Goal: Task Accomplishment & Management: Use online tool/utility

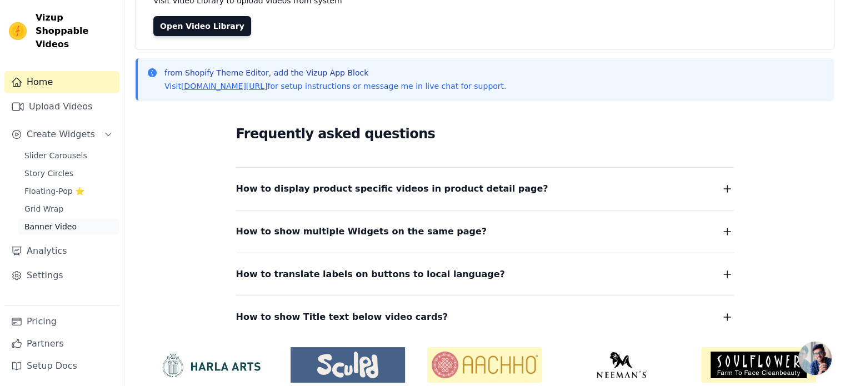
scroll to position [111, 0]
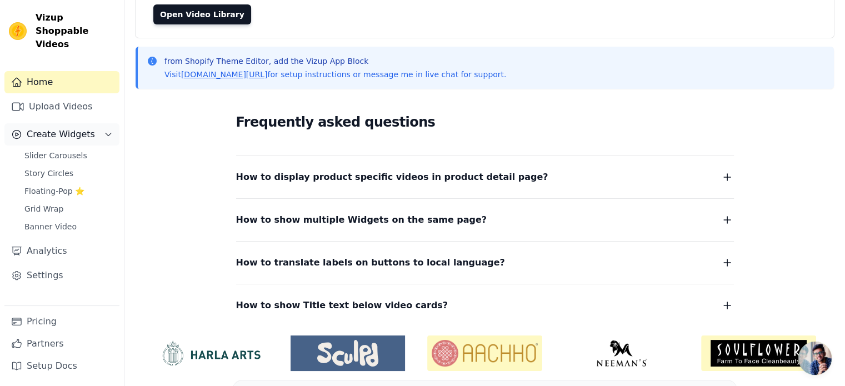
click at [67, 128] on button "Create Widgets" at bounding box center [61, 134] width 115 height 22
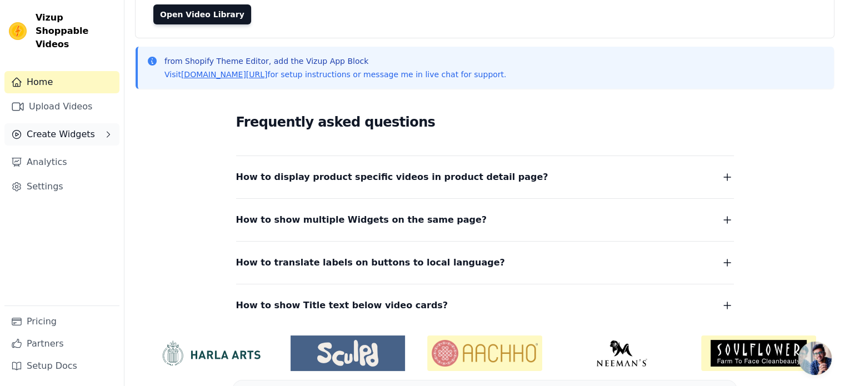
click at [67, 128] on button "Create Widgets" at bounding box center [61, 134] width 115 height 22
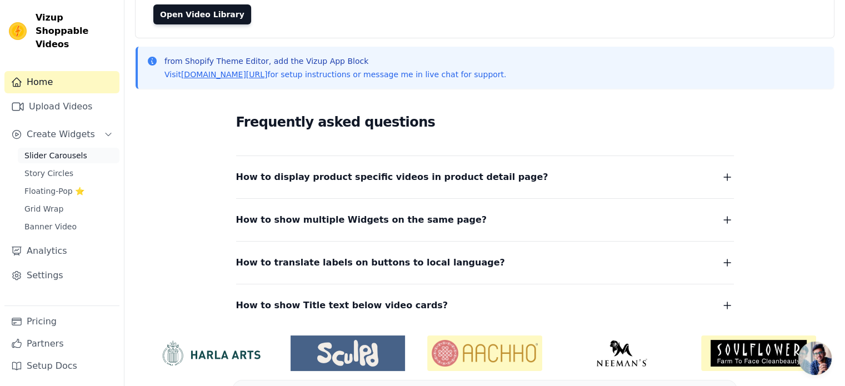
click at [60, 150] on span "Slider Carousels" at bounding box center [55, 155] width 63 height 11
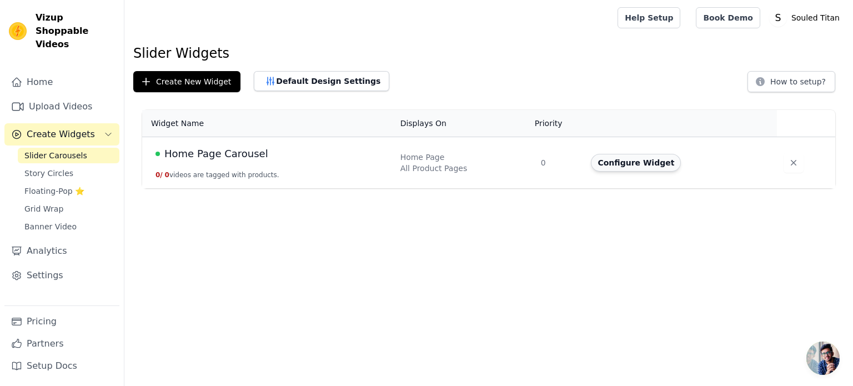
click at [607, 159] on button "Configure Widget" at bounding box center [636, 163] width 90 height 18
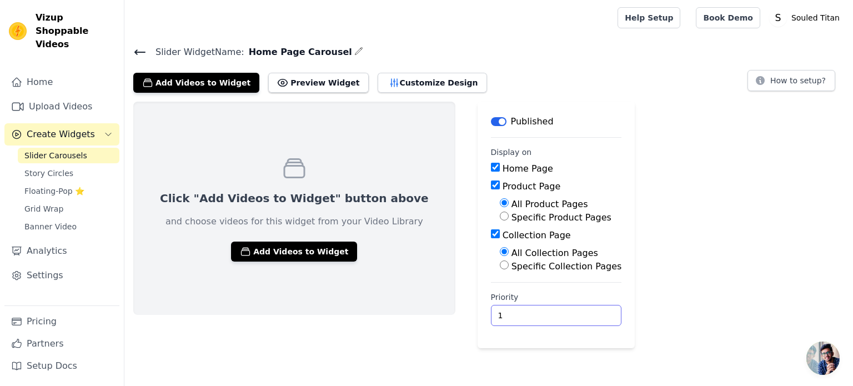
click at [537, 311] on input "1" at bounding box center [556, 315] width 131 height 21
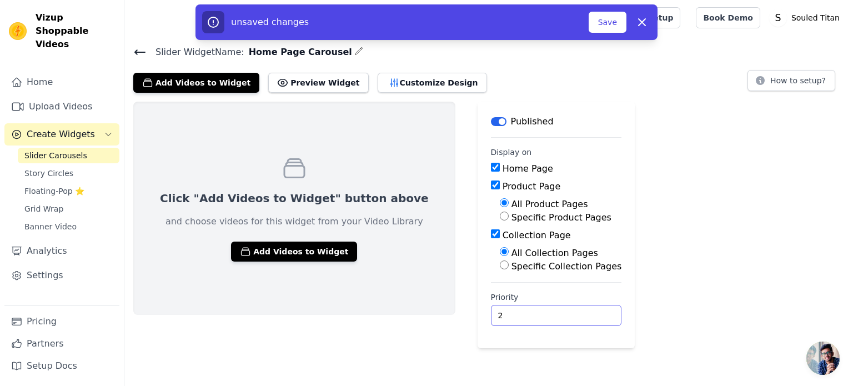
click at [537, 311] on input "2" at bounding box center [556, 315] width 131 height 21
click at [537, 311] on input "3" at bounding box center [556, 315] width 131 height 21
type input "4"
click at [537, 311] on input "4" at bounding box center [556, 315] width 131 height 21
click at [607, 19] on button "Save" at bounding box center [608, 22] width 38 height 21
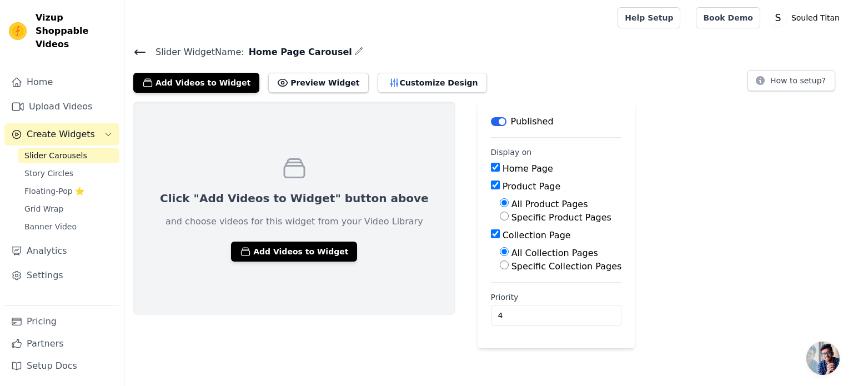
click at [261, 47] on span "Home Page Carousel" at bounding box center [298, 52] width 108 height 13
drag, startPoint x: 242, startPoint y: 49, endPoint x: 327, endPoint y: 54, distance: 85.2
click at [327, 54] on h4 "Slider Widget Name: Home Page Carousel" at bounding box center [488, 51] width 711 height 15
copy div "Home Page Carousel"
click at [287, 82] on button "Preview Widget" at bounding box center [318, 83] width 100 height 20
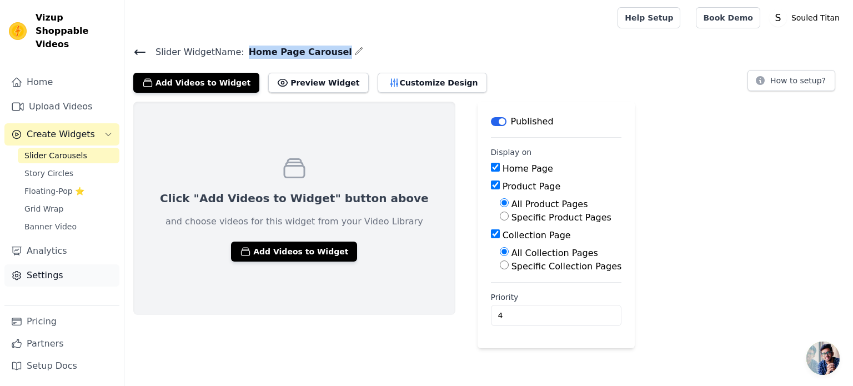
click at [36, 264] on link "Settings" at bounding box center [61, 275] width 115 height 22
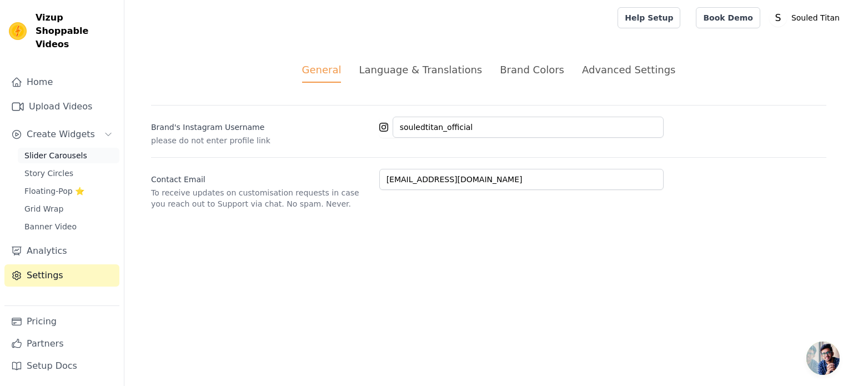
click at [46, 150] on span "Slider Carousels" at bounding box center [55, 155] width 63 height 11
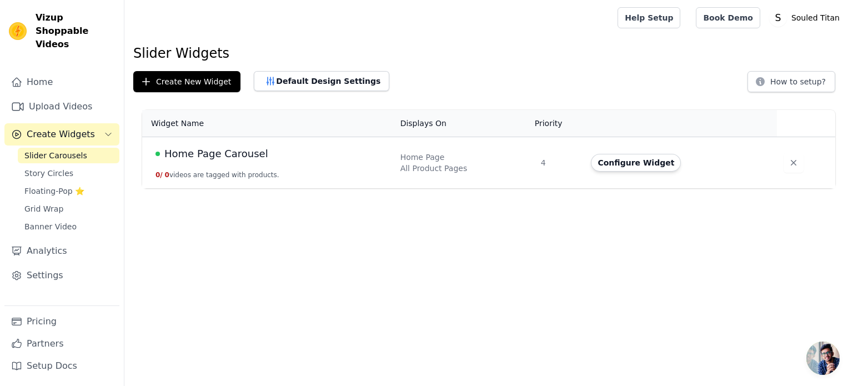
click at [178, 177] on button "0 / 0 videos are tagged with products." at bounding box center [218, 175] width 124 height 9
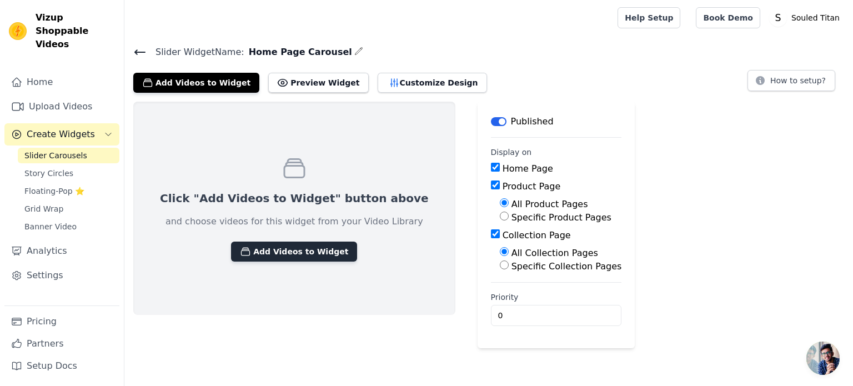
click at [244, 249] on button "Add Videos to Widget" at bounding box center [294, 252] width 126 height 20
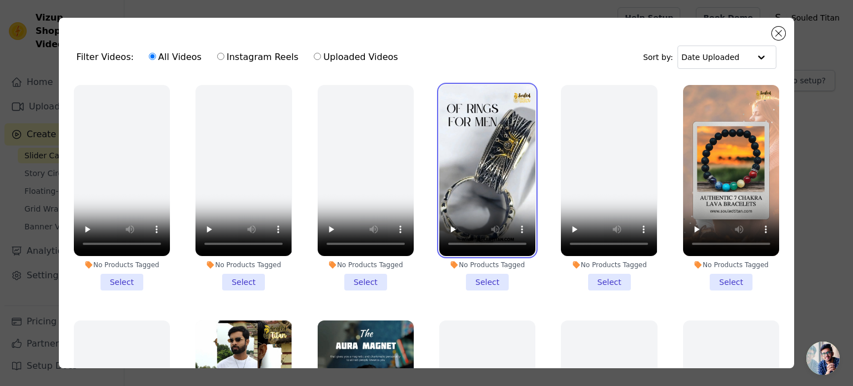
click at [452, 123] on video at bounding box center [488, 170] width 96 height 171
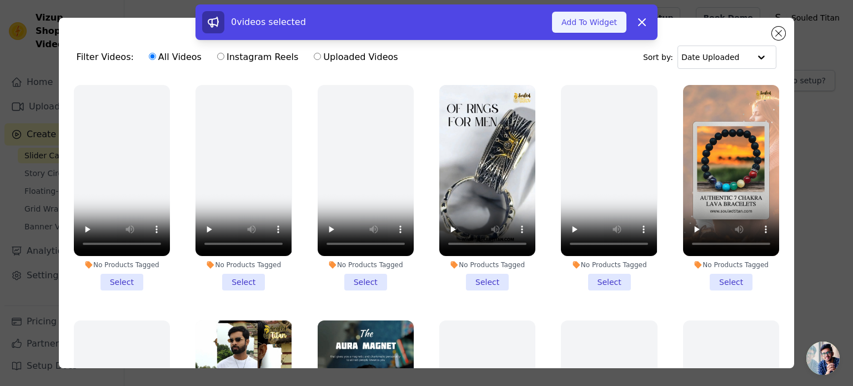
click at [583, 28] on button "Add To Widget" at bounding box center [589, 22] width 74 height 21
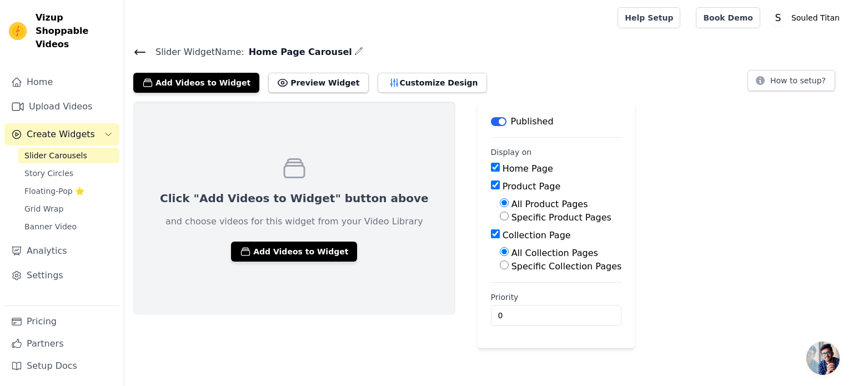
click at [60, 150] on span "Slider Carousels" at bounding box center [55, 155] width 63 height 11
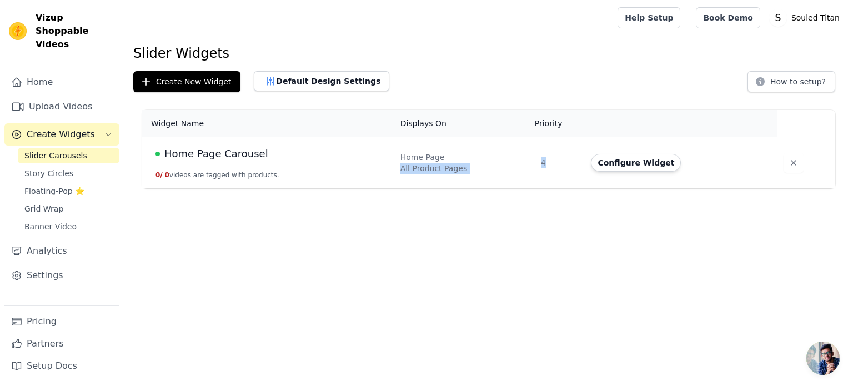
drag, startPoint x: 535, startPoint y: 162, endPoint x: 558, endPoint y: 162, distance: 22.8
click at [558, 162] on tr "Home Page Carousel 0 / 0 videos are tagged with products. Home Page All Product…" at bounding box center [488, 163] width 693 height 52
click at [445, 166] on div "All Product Pages" at bounding box center [464, 168] width 127 height 11
click at [244, 174] on button "0 / 0 videos are tagged with products." at bounding box center [218, 175] width 124 height 9
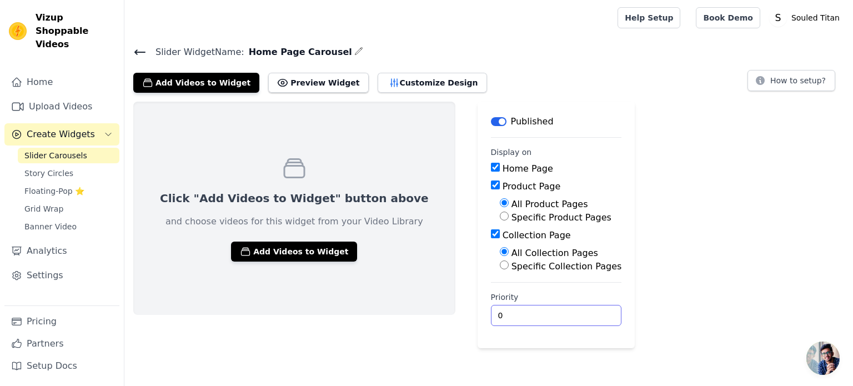
click at [491, 314] on input "0" at bounding box center [556, 315] width 131 height 21
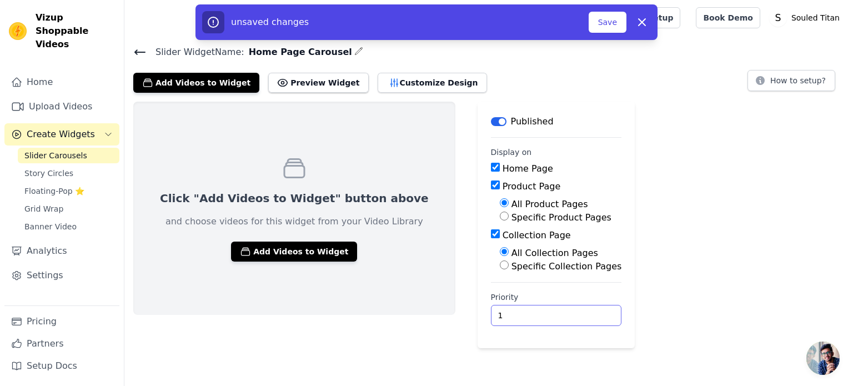
click at [537, 314] on input "1" at bounding box center [556, 315] width 131 height 21
click at [537, 314] on input "2" at bounding box center [556, 315] width 131 height 21
click at [537, 314] on input "3" at bounding box center [556, 315] width 131 height 21
type input "4"
click at [537, 314] on input "4" at bounding box center [556, 315] width 131 height 21
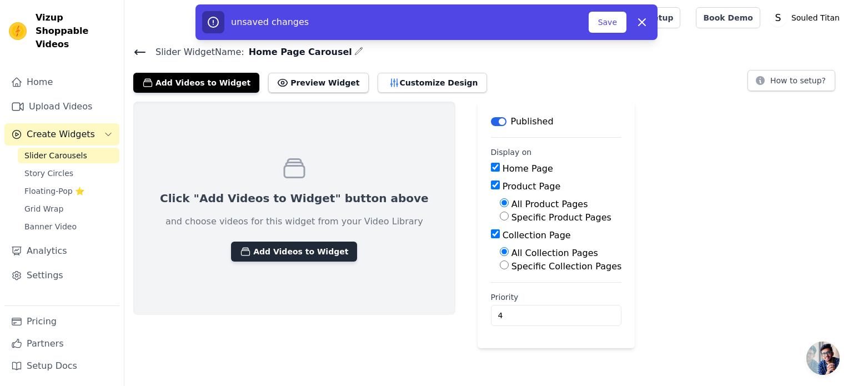
click at [308, 258] on button "Add Videos to Widget" at bounding box center [294, 252] width 126 height 20
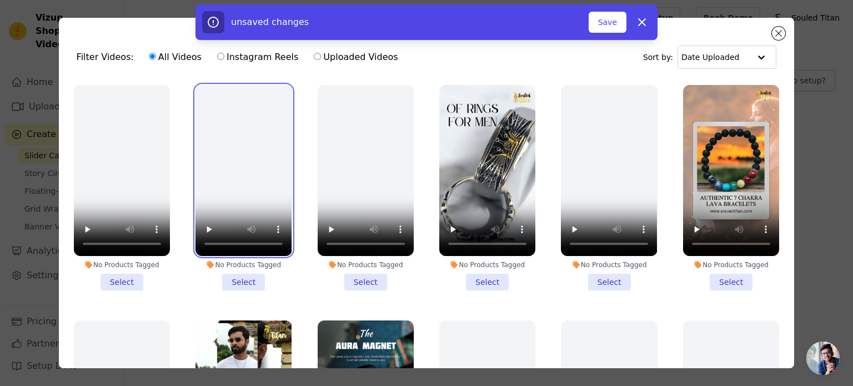
click at [240, 141] on video at bounding box center [244, 170] width 96 height 171
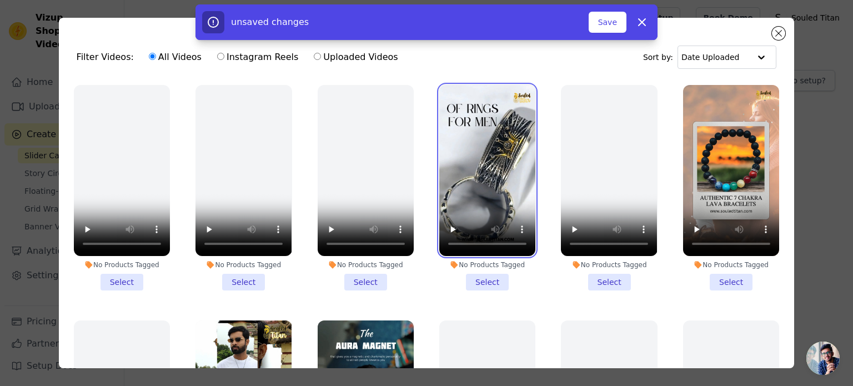
click at [485, 154] on video at bounding box center [488, 170] width 96 height 171
drag, startPoint x: 485, startPoint y: 153, endPoint x: 635, endPoint y: 188, distance: 154.1
click at [635, 188] on ul "No Products Tagged Select No Products Tagged Select No Products Tagged Select N…" at bounding box center [427, 254] width 718 height 351
click at [489, 282] on li "No Products Tagged Select" at bounding box center [488, 188] width 96 height 206
click at [0, 0] on input "No Products Tagged Select" at bounding box center [0, 0] width 0 height 0
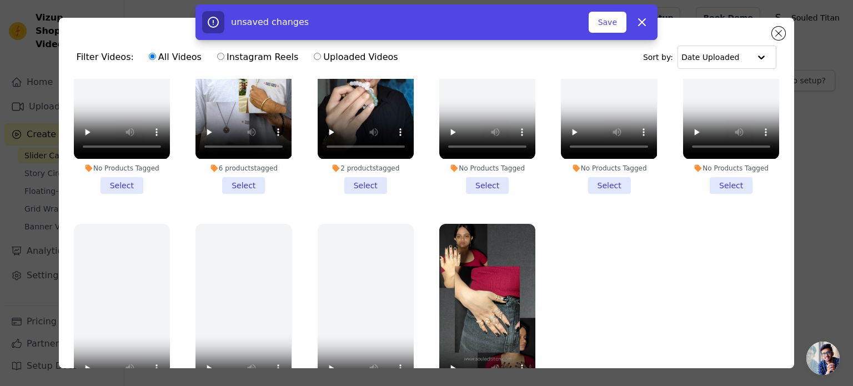
scroll to position [333, 0]
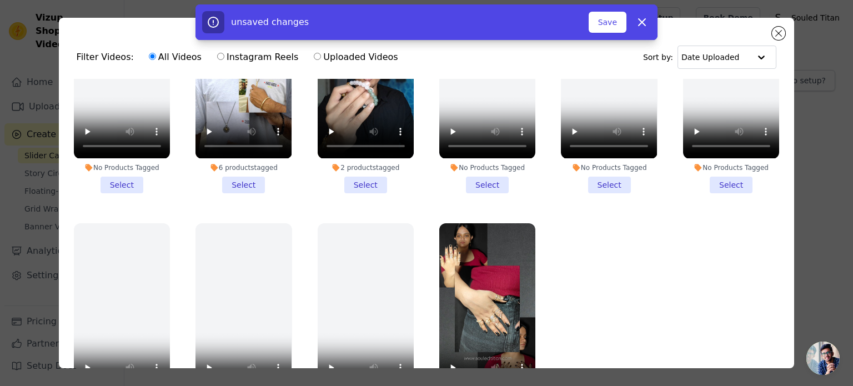
click at [361, 181] on li "2 products tagged Select" at bounding box center [366, 90] width 96 height 206
click at [0, 0] on input "2 products tagged Select" at bounding box center [0, 0] width 0 height 0
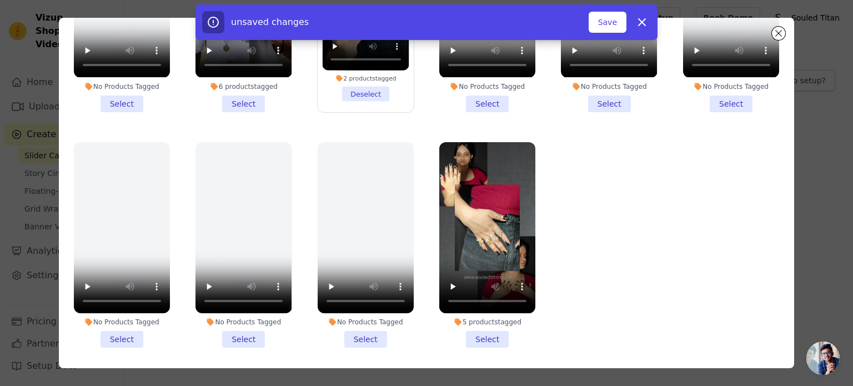
scroll to position [96, 0]
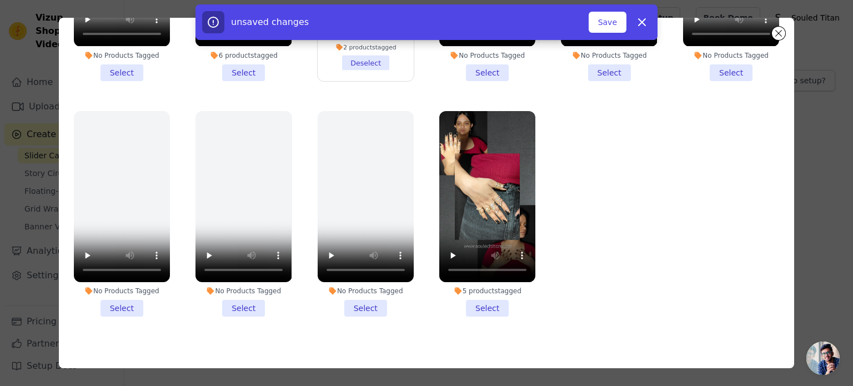
click at [467, 283] on li "5 products tagged Select" at bounding box center [488, 214] width 96 height 206
click at [0, 0] on input "5 products tagged Select" at bounding box center [0, 0] width 0 height 0
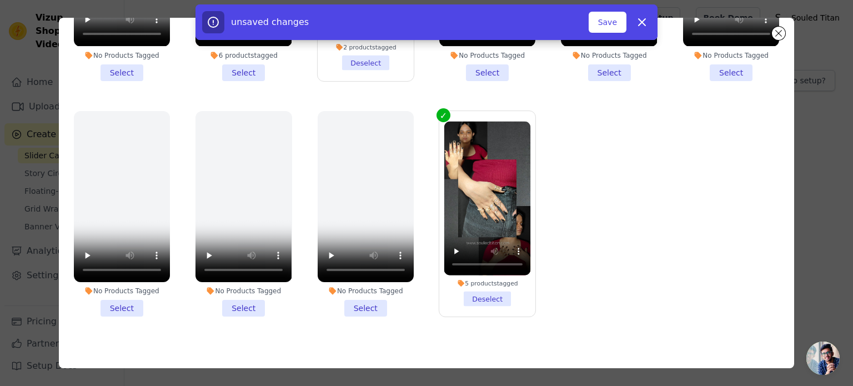
click at [351, 293] on li "No Products Tagged Select" at bounding box center [366, 214] width 96 height 206
click at [0, 0] on input "No Products Tagged Select" at bounding box center [0, 0] width 0 height 0
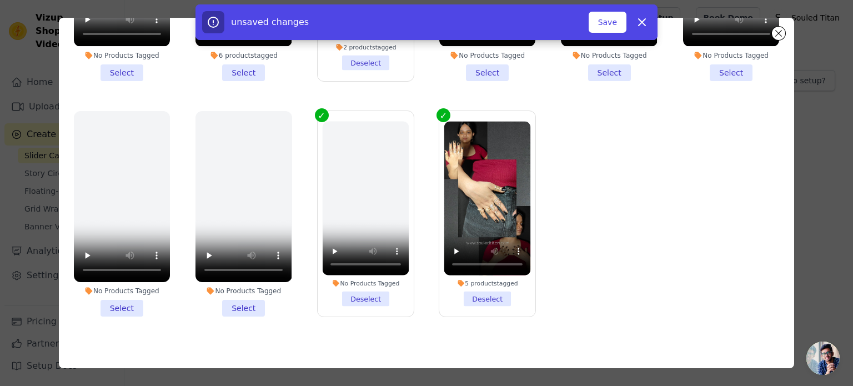
click at [359, 294] on label "No Products Tagged Deselect" at bounding box center [365, 214] width 97 height 207
click at [0, 0] on input "No Products Tagged Deselect" at bounding box center [0, 0] width 0 height 0
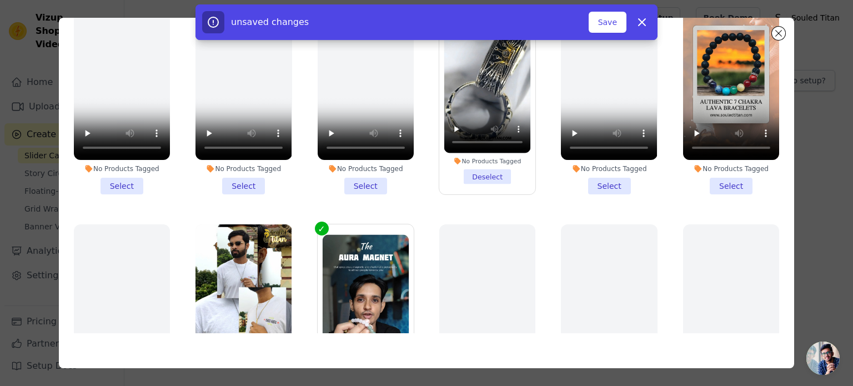
scroll to position [0, 0]
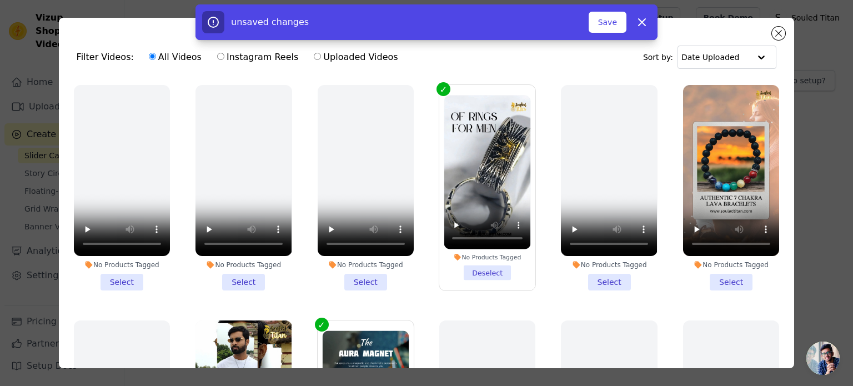
click at [716, 286] on li "No Products Tagged Select" at bounding box center [731, 188] width 96 height 206
click at [0, 0] on input "No Products Tagged Select" at bounding box center [0, 0] width 0 height 0
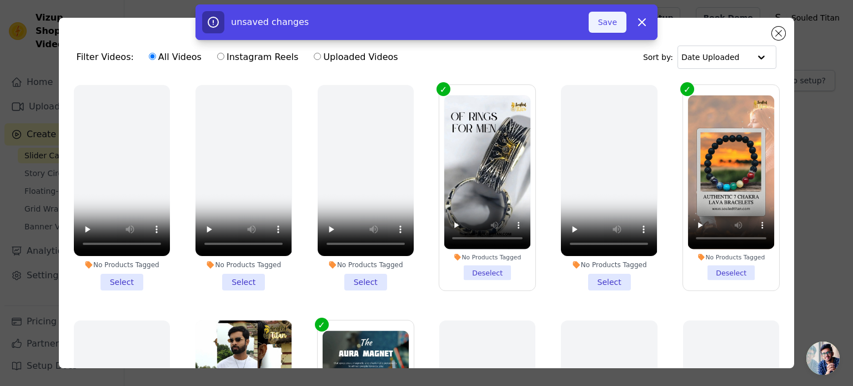
click at [596, 25] on button "Save" at bounding box center [608, 22] width 38 height 21
click at [603, 23] on button "Save" at bounding box center [608, 22] width 38 height 21
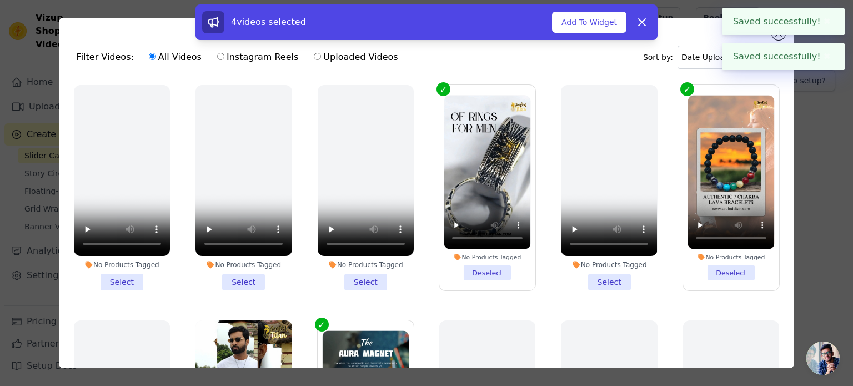
click at [603, 23] on button "Add To Widget" at bounding box center [589, 22] width 74 height 21
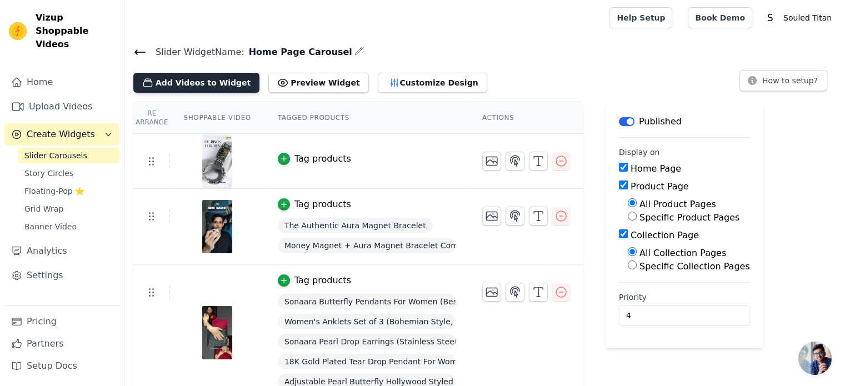
click at [207, 82] on button "Add Videos to Widget" at bounding box center [196, 83] width 126 height 20
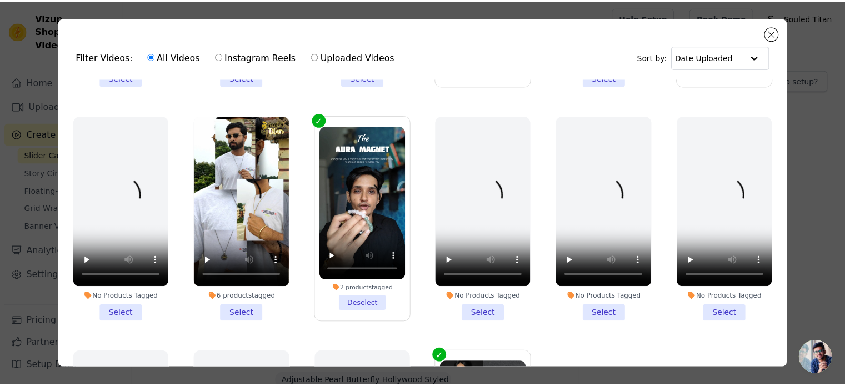
scroll to position [16, 0]
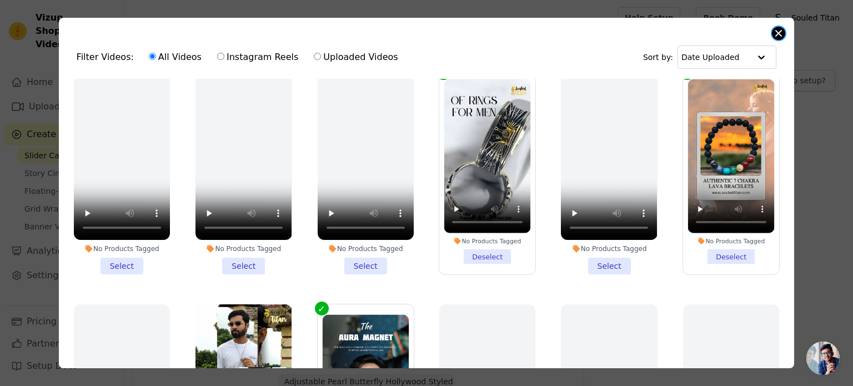
click at [778, 33] on button "Close modal" at bounding box center [778, 33] width 13 height 13
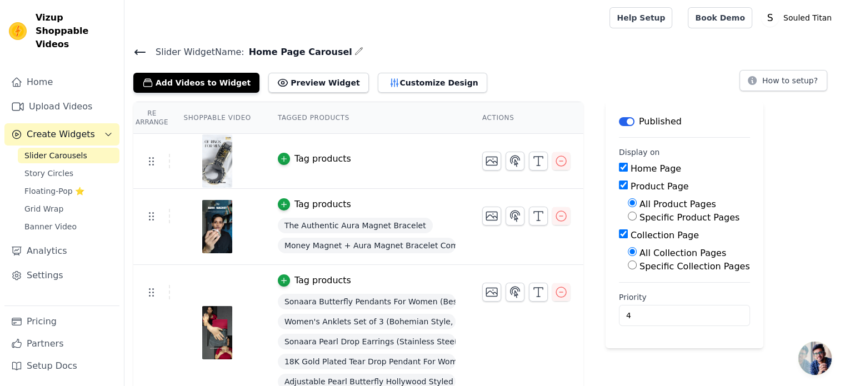
click at [320, 154] on div "Tag products" at bounding box center [322, 158] width 57 height 13
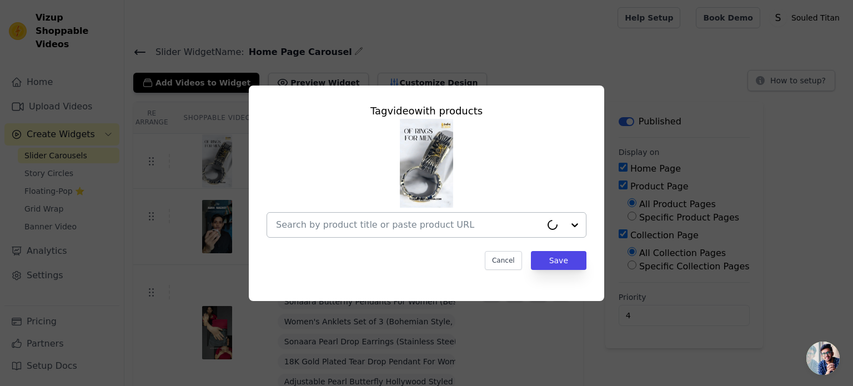
click at [412, 218] on input "text" at bounding box center [409, 224] width 266 height 13
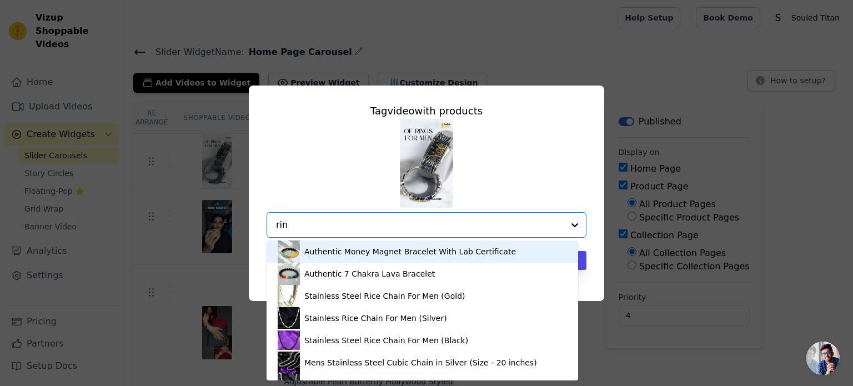
type input "ring"
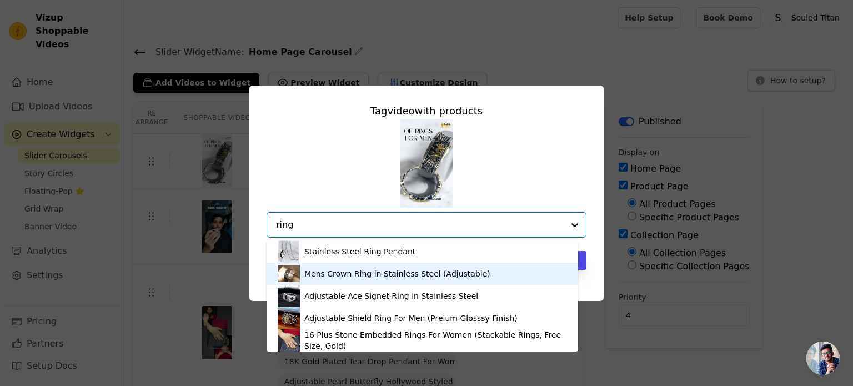
click at [352, 275] on div "Mens Crown Ring in Stainless Steel (Adjustable)" at bounding box center [397, 273] width 186 height 11
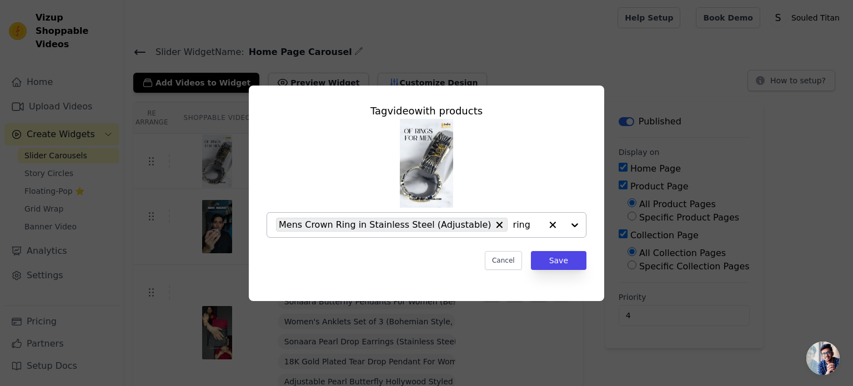
click at [513, 226] on input "ring" at bounding box center [527, 224] width 28 height 13
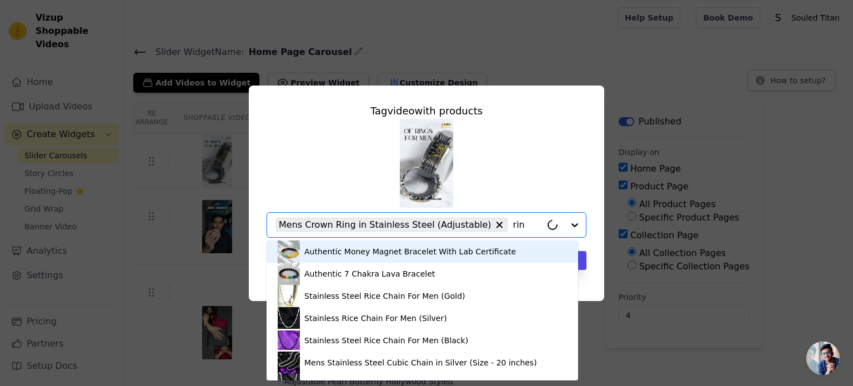
type input "ring"
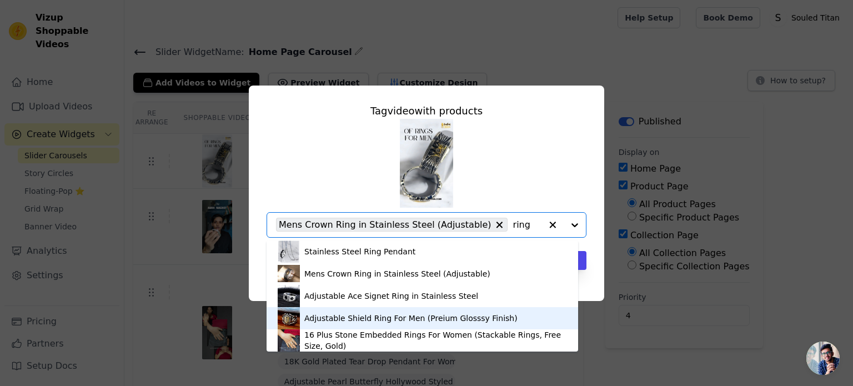
click at [404, 325] on div "Adjustable Shield Ring For Men (Preium Glosssy Finish)" at bounding box center [422, 318] width 289 height 22
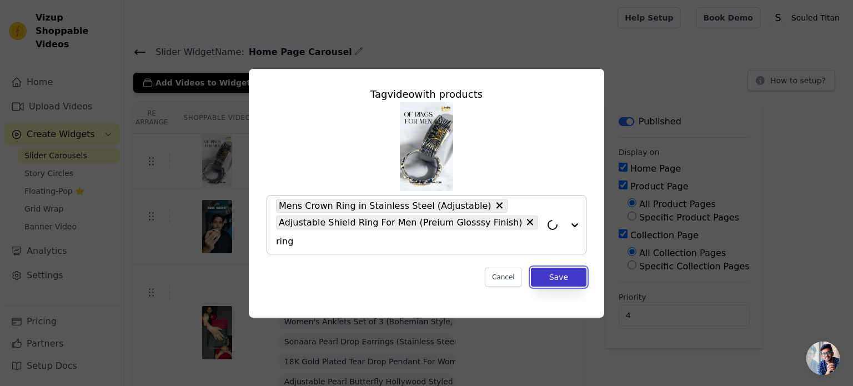
click at [554, 268] on button "Save" at bounding box center [559, 277] width 56 height 19
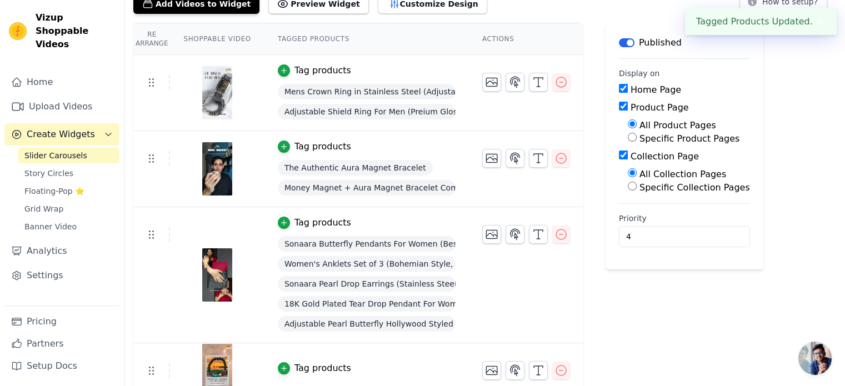
scroll to position [89, 0]
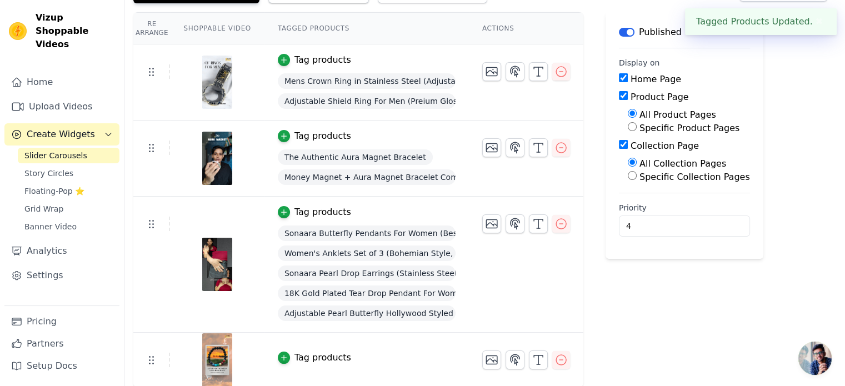
click at [307, 357] on div "Tag products" at bounding box center [322, 357] width 57 height 13
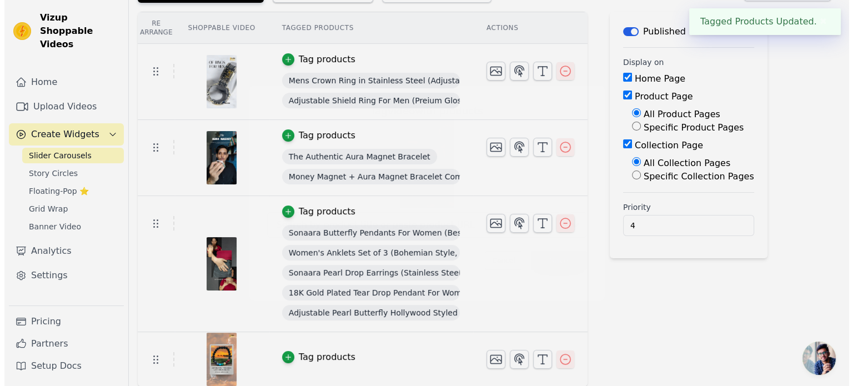
scroll to position [0, 0]
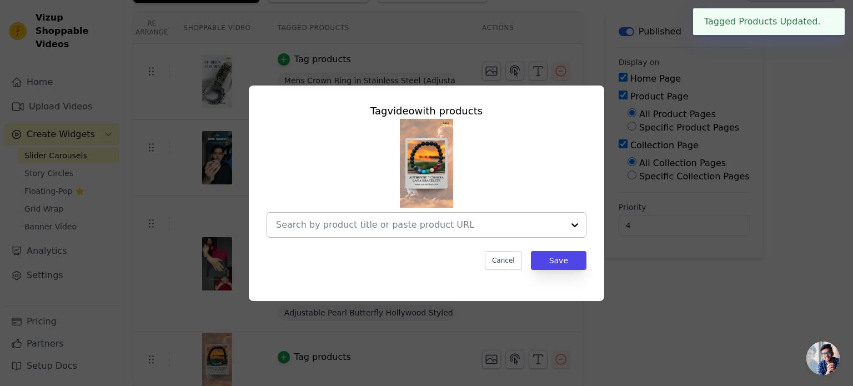
click at [358, 226] on input "text" at bounding box center [420, 224] width 288 height 13
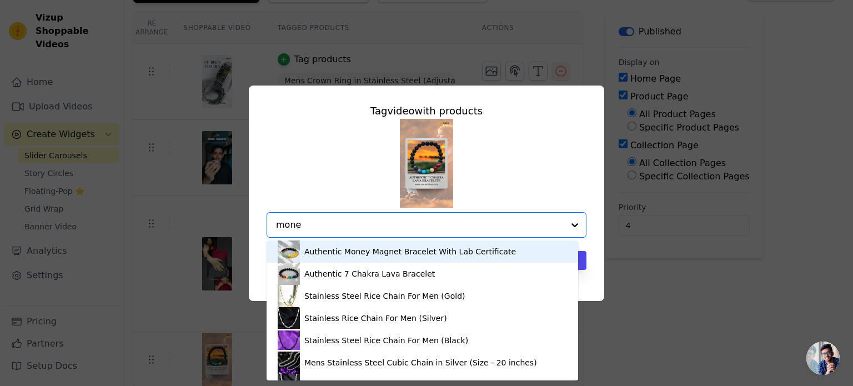
type input "money"
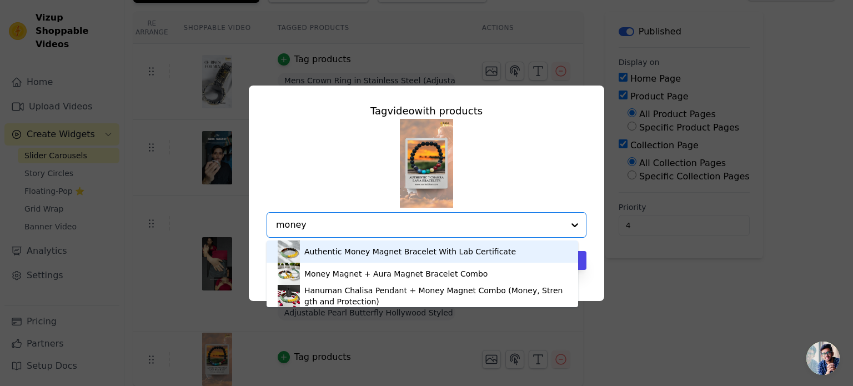
click at [353, 256] on div "Authentic Money Magnet Bracelet With Lab Certificate" at bounding box center [410, 251] width 212 height 11
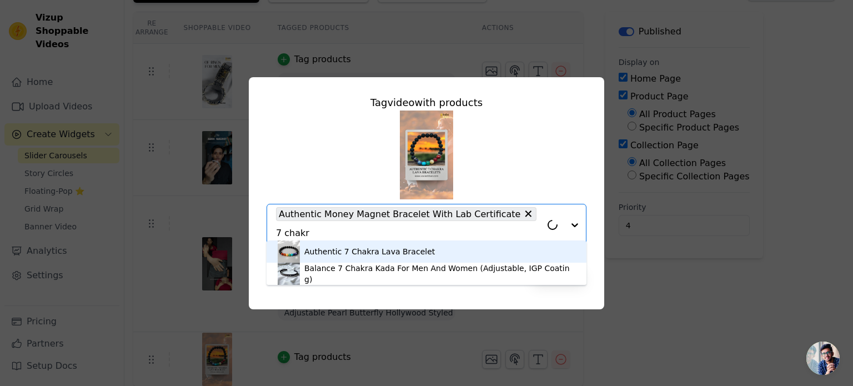
type input "7 chakra"
click at [391, 252] on div "Authentic 7 Chakra Lava Bracelet" at bounding box center [369, 251] width 131 height 11
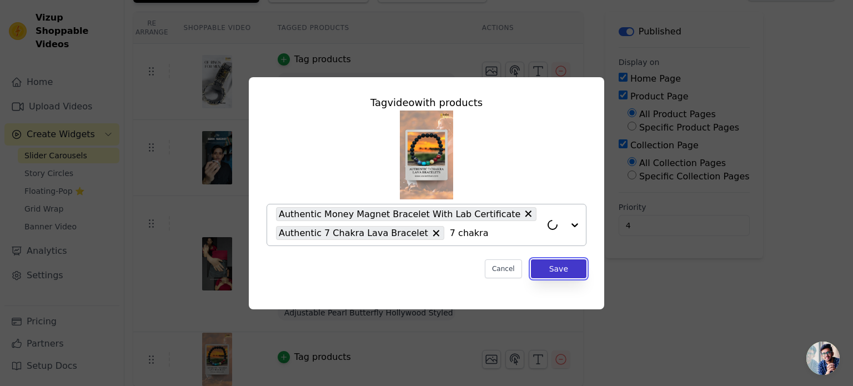
click at [561, 271] on button "Save" at bounding box center [559, 268] width 56 height 19
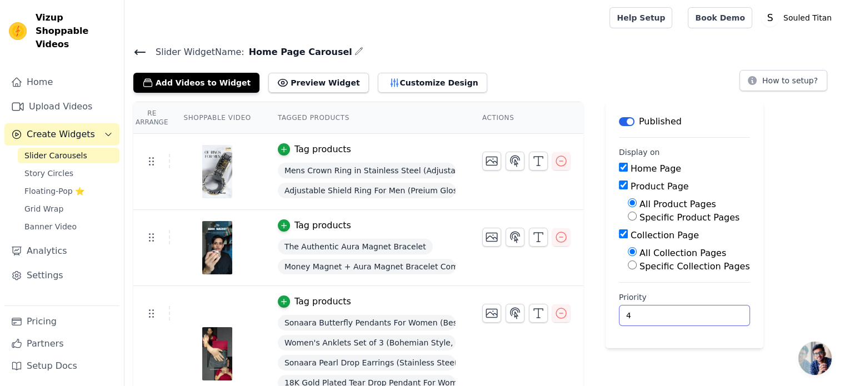
click at [627, 320] on input "4" at bounding box center [684, 315] width 131 height 21
click at [701, 313] on input "5" at bounding box center [684, 315] width 131 height 21
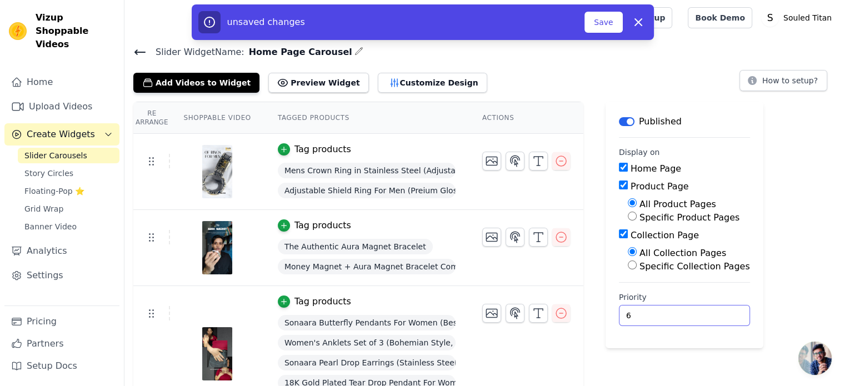
type input "6"
click at [701, 313] on input "6" at bounding box center [684, 315] width 131 height 21
click at [603, 28] on button "Save" at bounding box center [604, 22] width 38 height 21
click at [593, 19] on button "Save" at bounding box center [604, 22] width 38 height 21
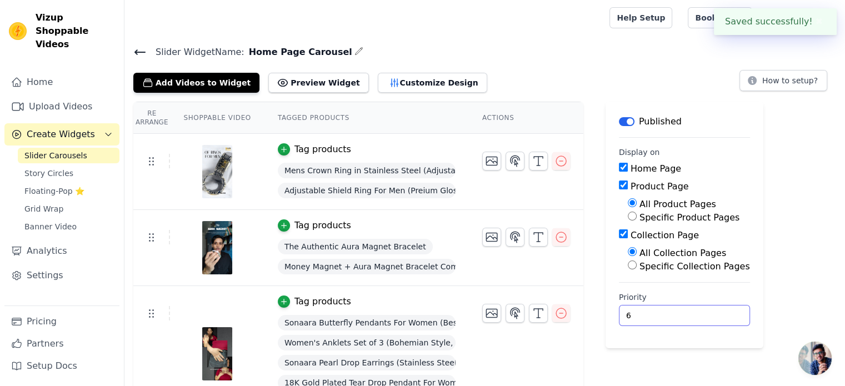
click at [621, 309] on input "6" at bounding box center [684, 315] width 131 height 21
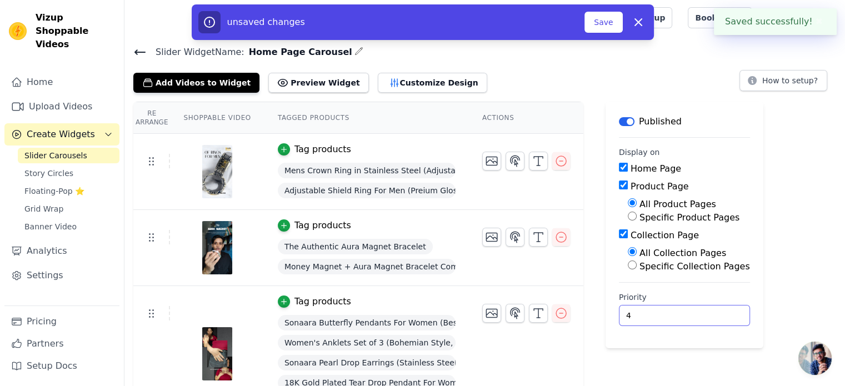
type input "4"
click at [582, 28] on div "unsaved changes" at bounding box center [391, 22] width 387 height 22
click at [600, 26] on button "Save" at bounding box center [604, 22] width 38 height 21
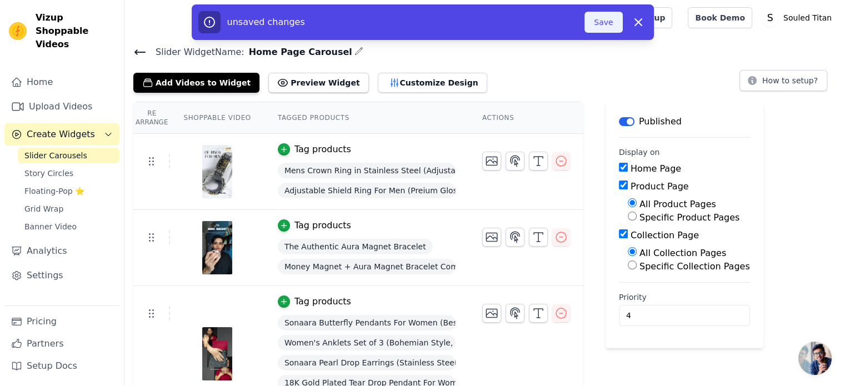
click at [600, 26] on button "Save" at bounding box center [604, 22] width 38 height 21
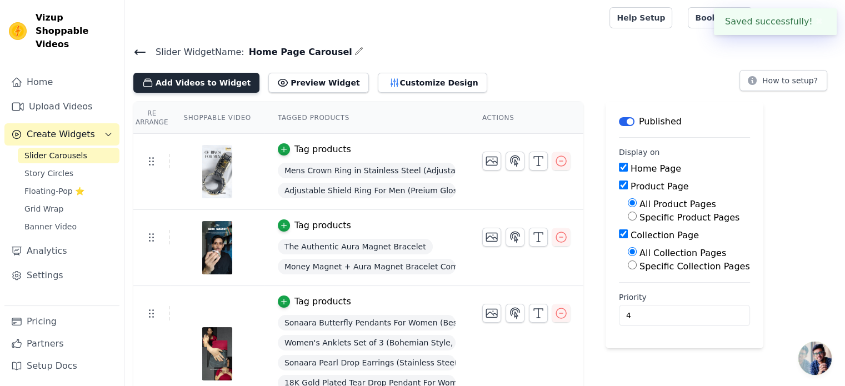
click at [174, 77] on button "Add Videos to Widget" at bounding box center [196, 83] width 126 height 20
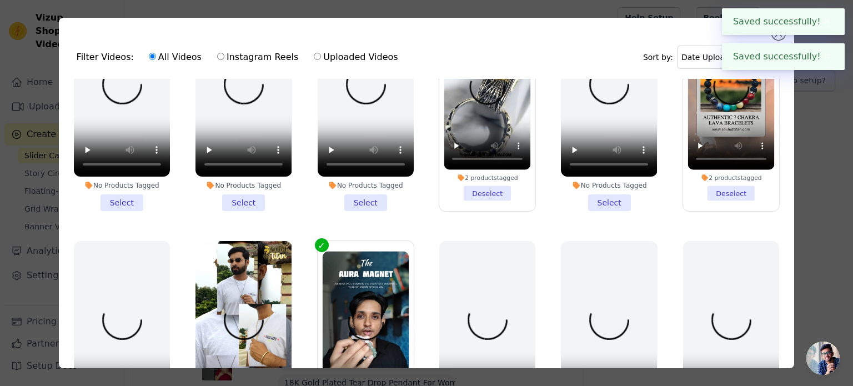
scroll to position [111, 0]
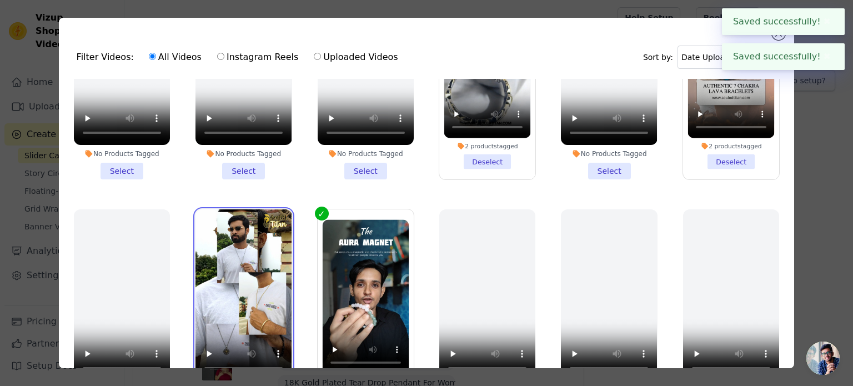
click at [235, 307] on video at bounding box center [244, 294] width 96 height 171
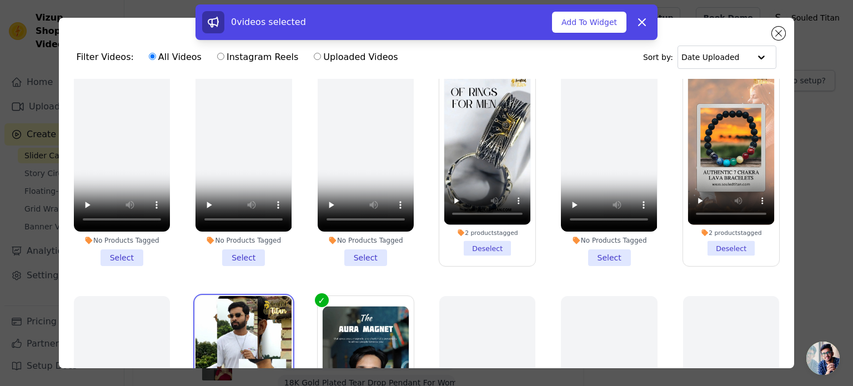
scroll to position [16, 0]
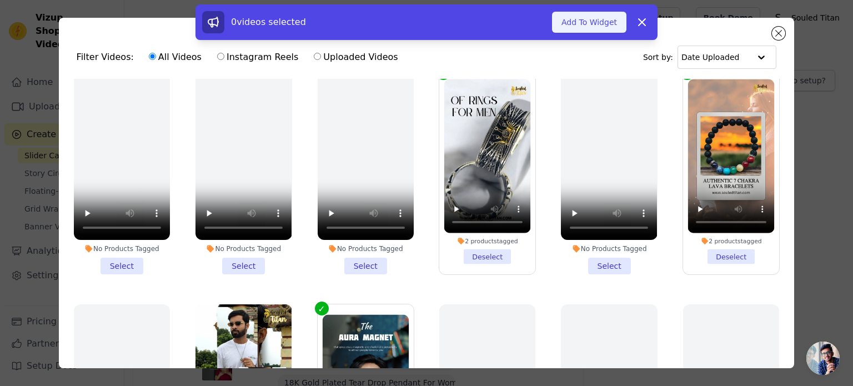
click at [573, 24] on button "Add To Widget" at bounding box center [589, 22] width 74 height 21
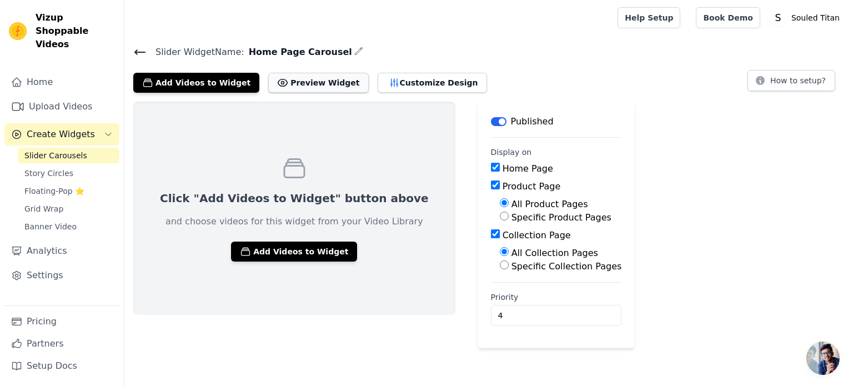
click at [302, 86] on button "Preview Widget" at bounding box center [318, 83] width 100 height 20
click at [218, 80] on button "Add Videos to Widget" at bounding box center [196, 83] width 126 height 20
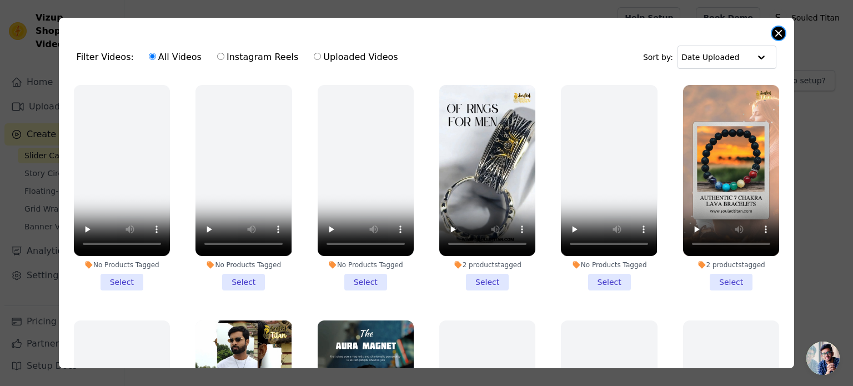
click at [778, 36] on button "Close modal" at bounding box center [778, 33] width 13 height 13
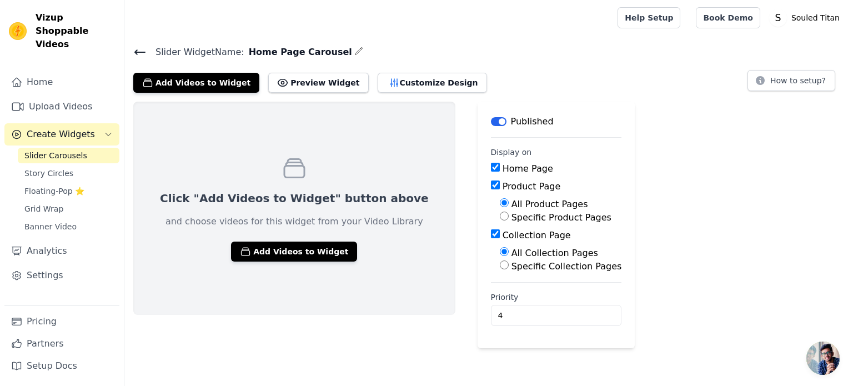
click at [63, 150] on span "Slider Carousels" at bounding box center [55, 155] width 63 height 11
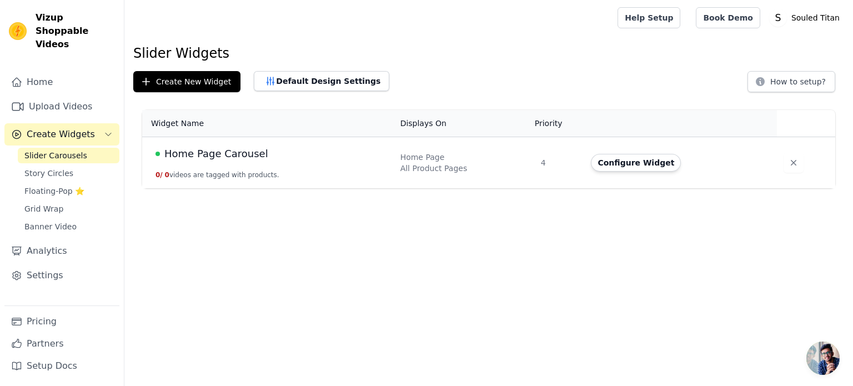
click at [69, 128] on span "Create Widgets" at bounding box center [61, 134] width 68 height 13
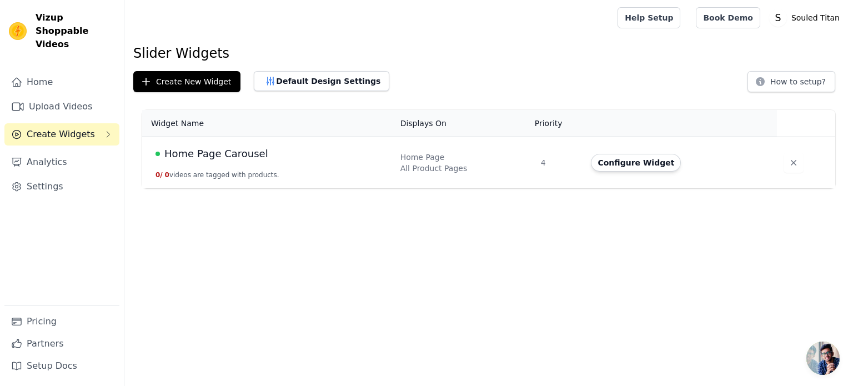
click at [69, 128] on span "Create Widgets" at bounding box center [61, 134] width 68 height 13
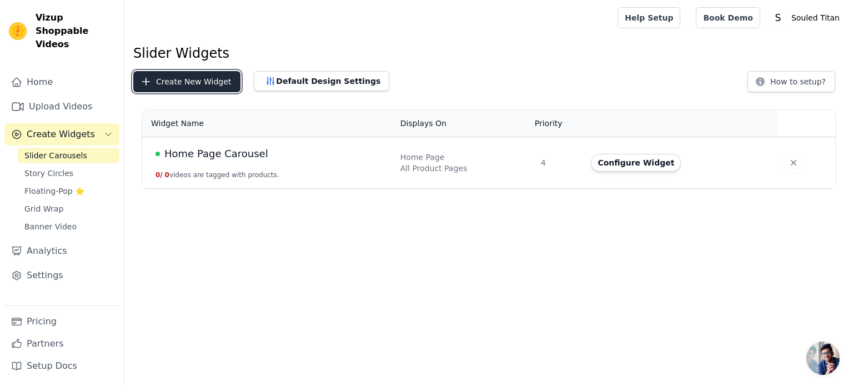
click at [175, 83] on button "Create New Widget" at bounding box center [186, 81] width 107 height 21
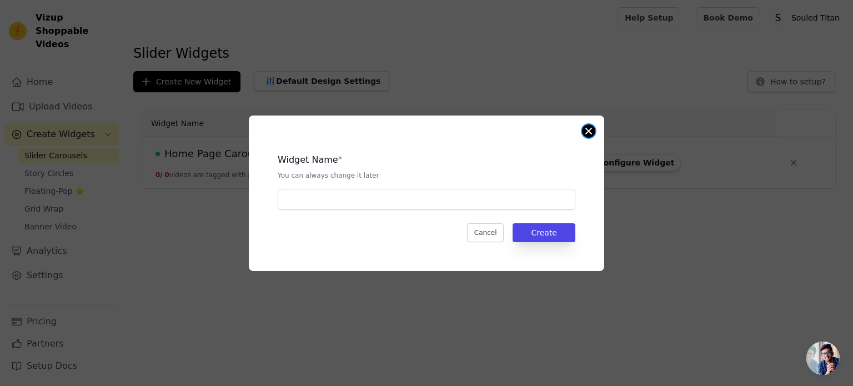
click at [589, 137] on button "Close modal" at bounding box center [588, 130] width 13 height 13
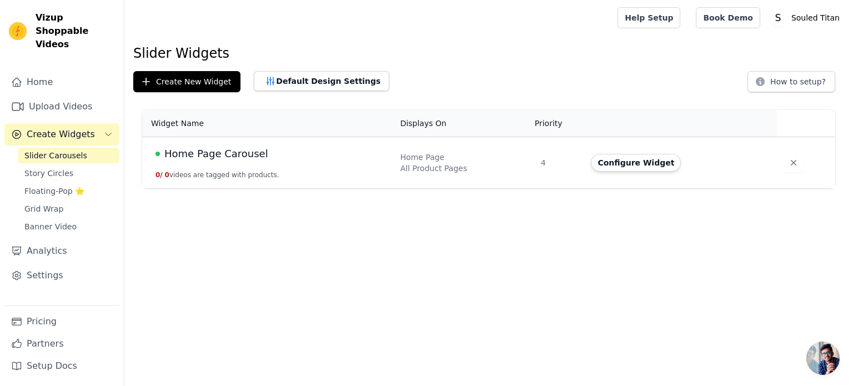
click at [44, 150] on span "Slider Carousels" at bounding box center [55, 155] width 63 height 11
click at [191, 153] on span "Home Page Carousel" at bounding box center [216, 154] width 104 height 16
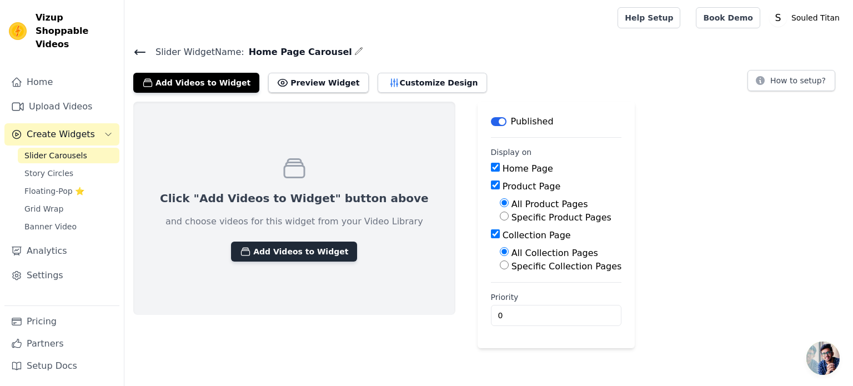
click at [302, 248] on button "Add Videos to Widget" at bounding box center [294, 252] width 126 height 20
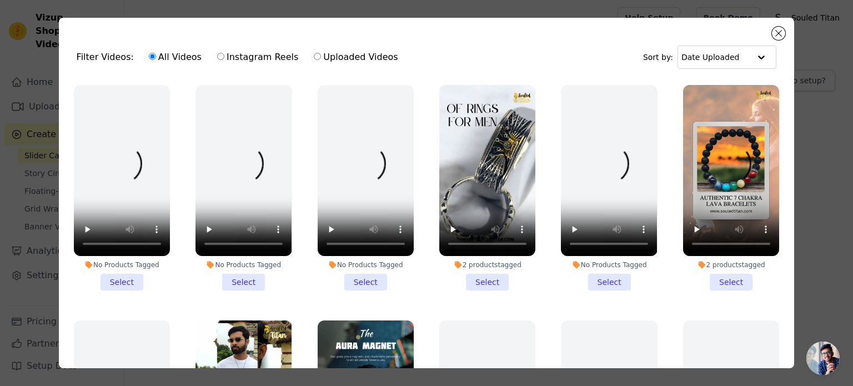
click at [476, 277] on li "2 products tagged Select" at bounding box center [488, 188] width 96 height 206
click at [0, 0] on input "2 products tagged Select" at bounding box center [0, 0] width 0 height 0
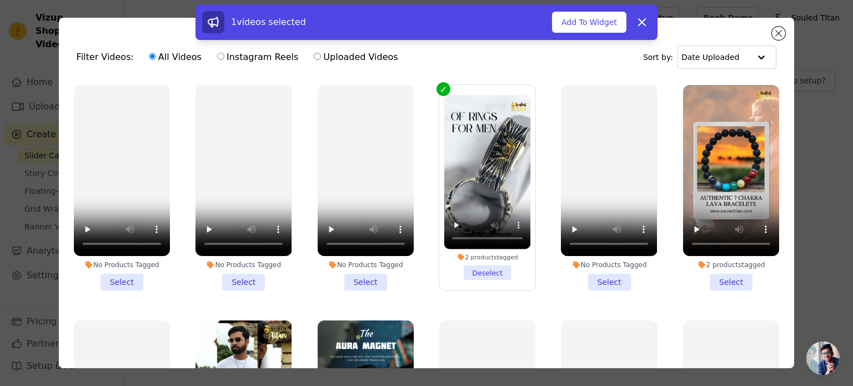
click at [725, 275] on li "2 products tagged Select" at bounding box center [731, 188] width 96 height 206
click at [0, 0] on input "2 products tagged Select" at bounding box center [0, 0] width 0 height 0
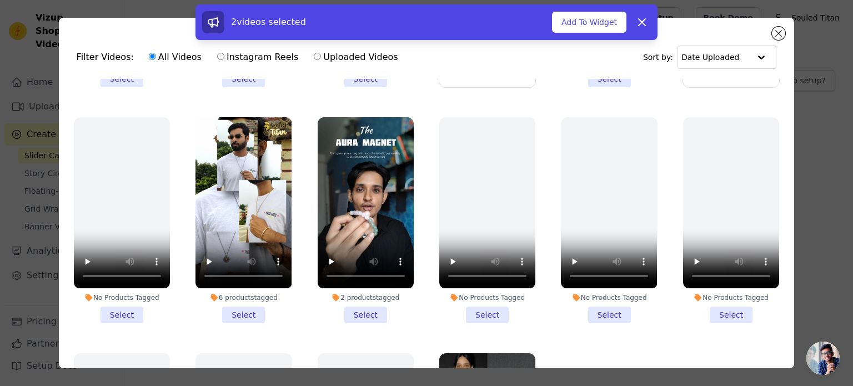
scroll to position [222, 0]
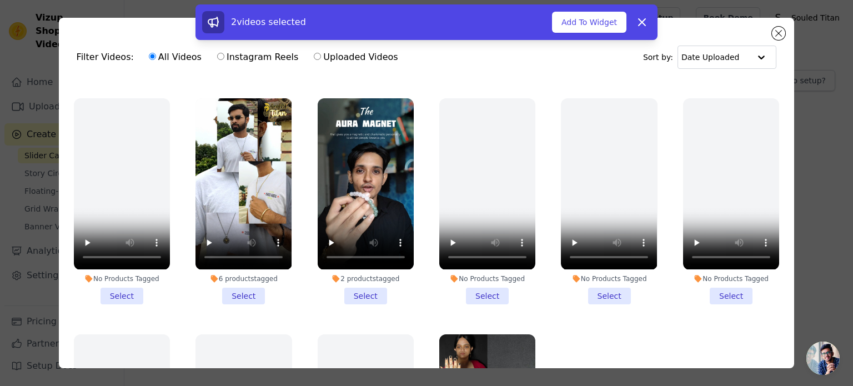
click at [352, 288] on li "2 products tagged Select" at bounding box center [366, 201] width 96 height 206
click at [0, 0] on input "2 products tagged Select" at bounding box center [0, 0] width 0 height 0
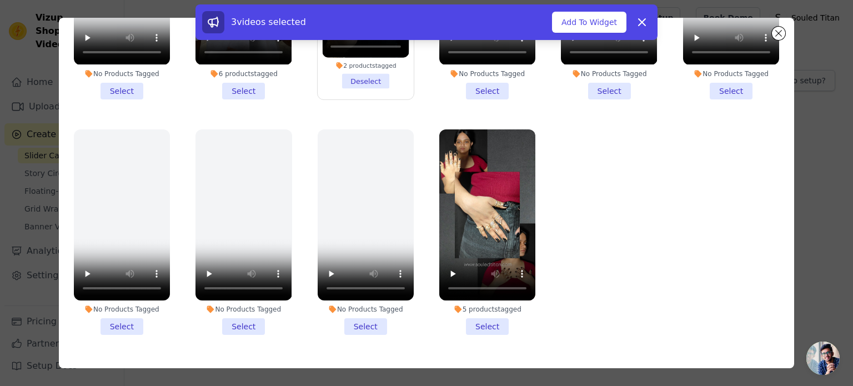
scroll to position [96, 0]
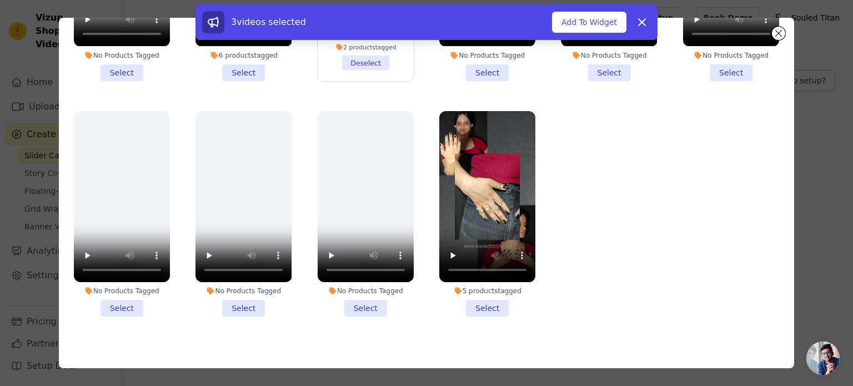
click at [470, 293] on li "5 products tagged Select" at bounding box center [488, 214] width 96 height 206
click at [0, 0] on input "5 products tagged Select" at bounding box center [0, 0] width 0 height 0
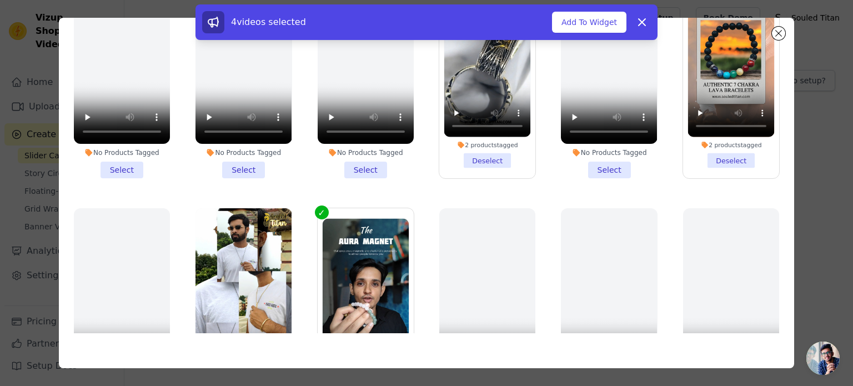
scroll to position [127, 0]
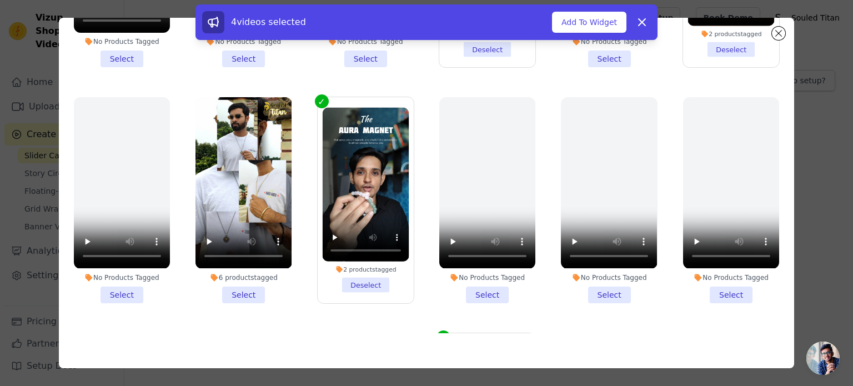
click at [252, 279] on li "6 products tagged Select" at bounding box center [244, 200] width 96 height 206
click at [0, 0] on input "6 products tagged Select" at bounding box center [0, 0] width 0 height 0
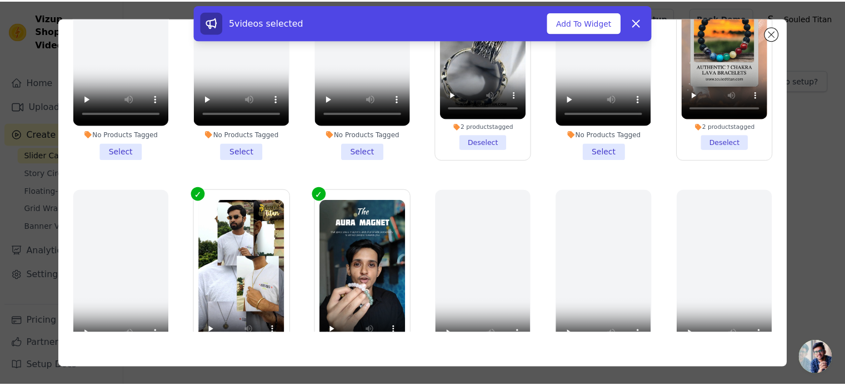
scroll to position [0, 0]
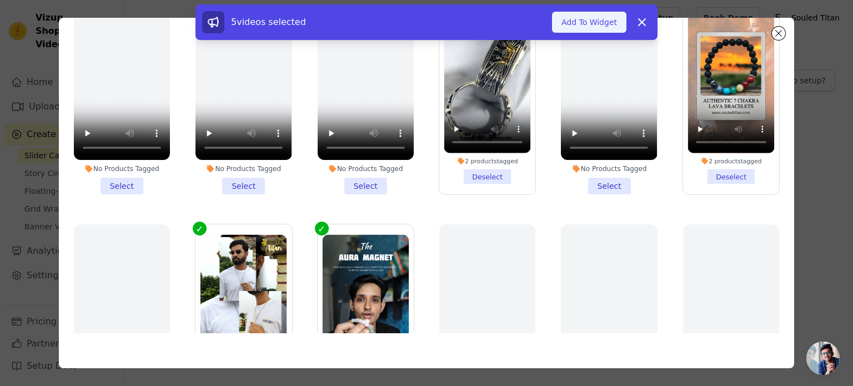
click at [568, 24] on button "Add To Widget" at bounding box center [589, 22] width 74 height 21
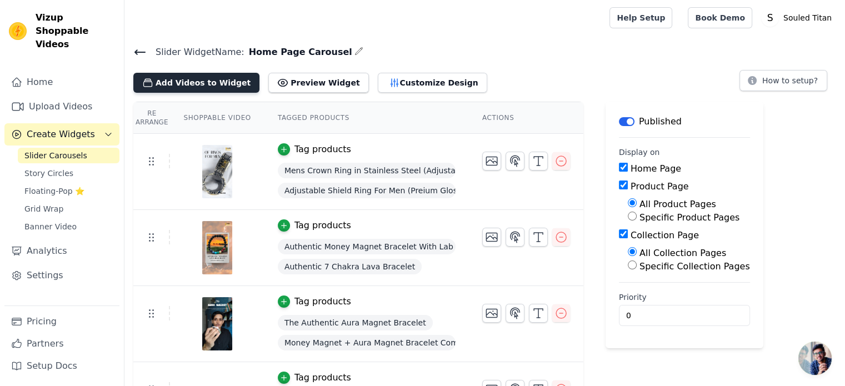
click at [149, 82] on icon "button" at bounding box center [147, 82] width 11 height 11
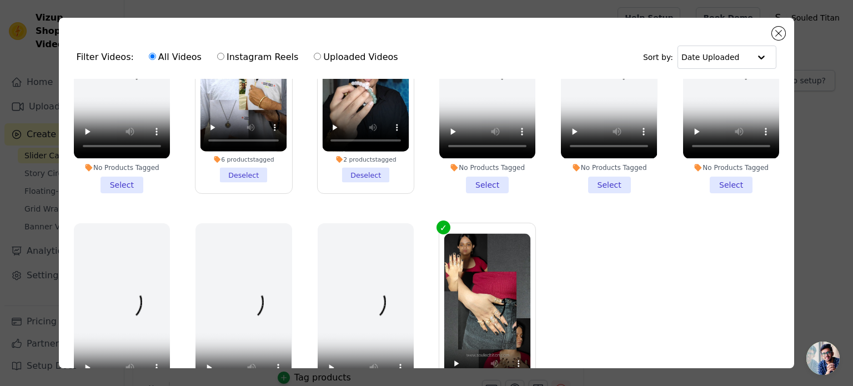
scroll to position [349, 0]
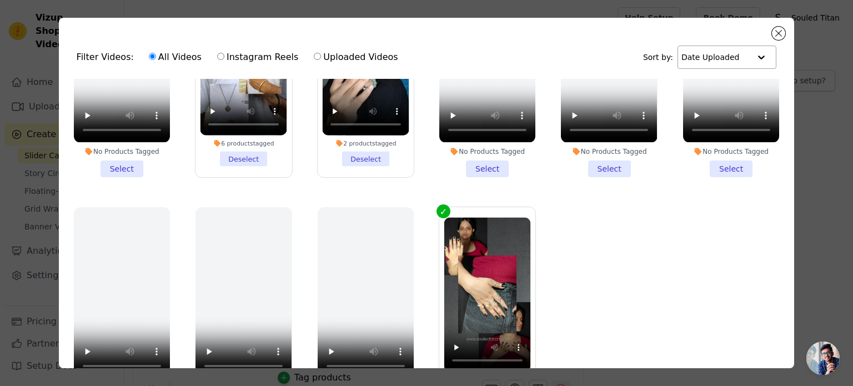
click at [702, 56] on input "text" at bounding box center [716, 57] width 69 height 22
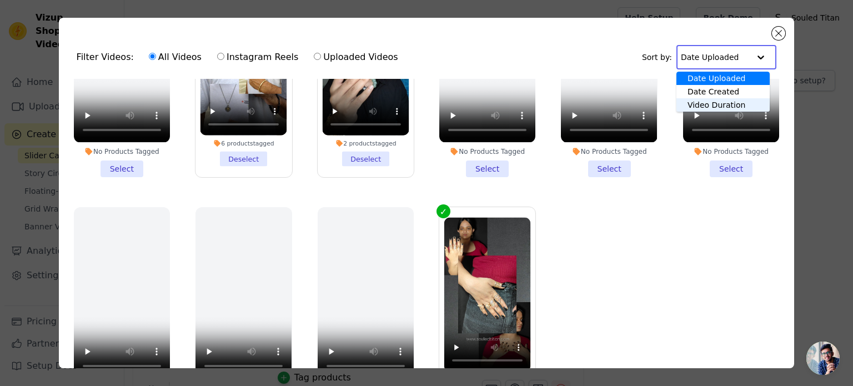
click at [295, 56] on div "All Videos Instagram Reels Uploaded Videos" at bounding box center [274, 57] width 262 height 26
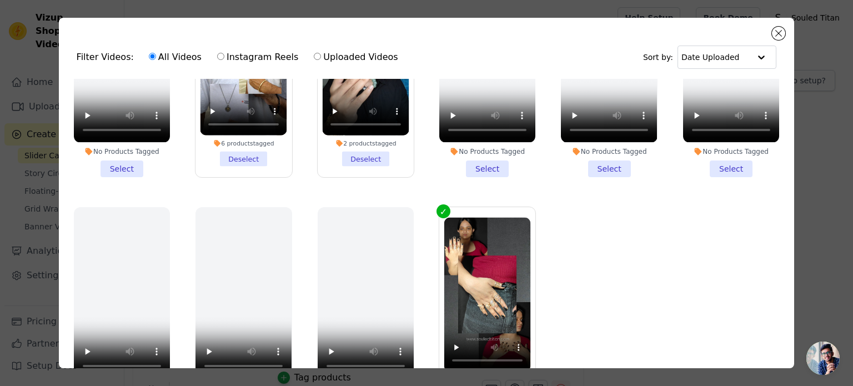
click at [314, 56] on input "Uploaded Videos" at bounding box center [317, 56] width 7 height 7
radio input "true"
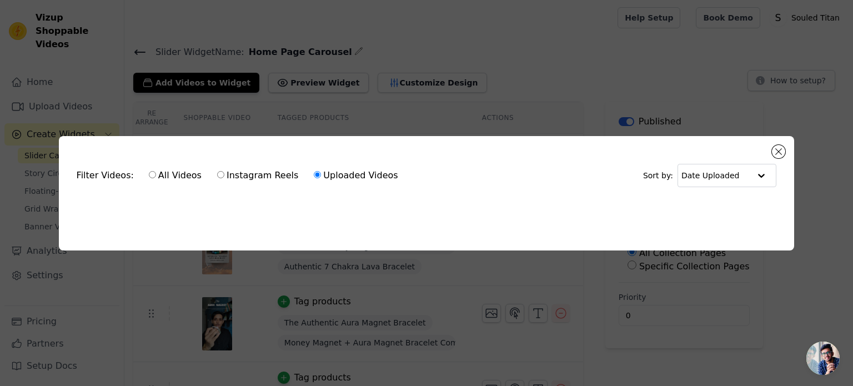
click at [150, 174] on label "All Videos" at bounding box center [175, 175] width 54 height 14
click at [150, 174] on input "All Videos" at bounding box center [152, 174] width 7 height 7
radio input "true"
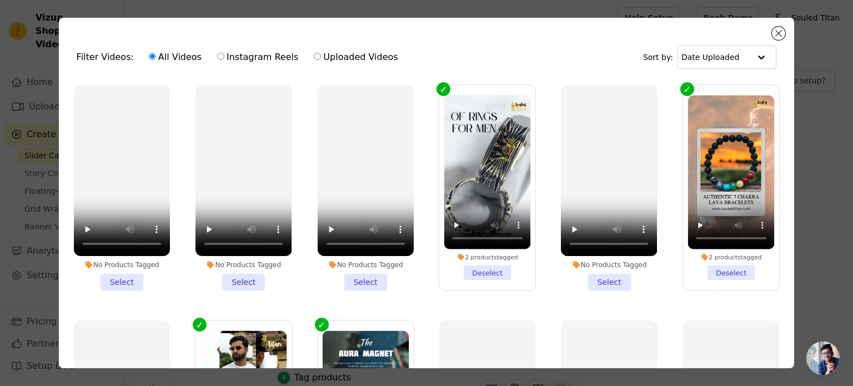
click at [769, 36] on div "Filter Videos: All Videos Instagram Reels Uploaded Videos Sort by: Date Uploaded" at bounding box center [427, 57] width 718 height 43
click at [775, 36] on button "Close modal" at bounding box center [778, 33] width 13 height 13
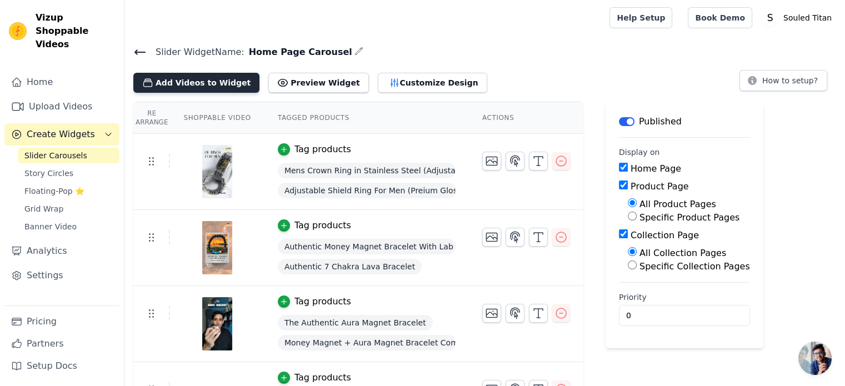
click at [213, 90] on button "Add Videos to Widget" at bounding box center [196, 83] width 126 height 20
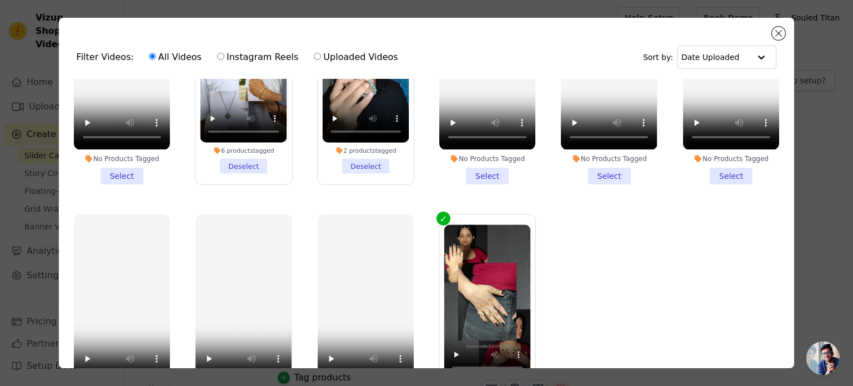
scroll to position [349, 0]
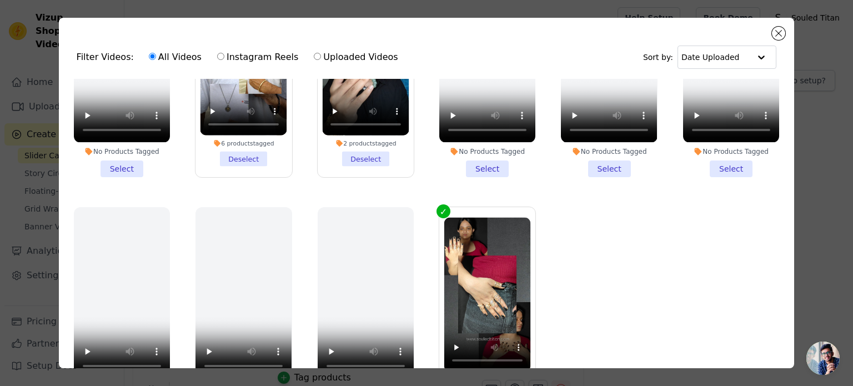
click at [217, 56] on label "Instagram Reels" at bounding box center [258, 57] width 82 height 14
click at [217, 56] on input "Instagram Reels" at bounding box center [220, 56] width 7 height 7
radio input "true"
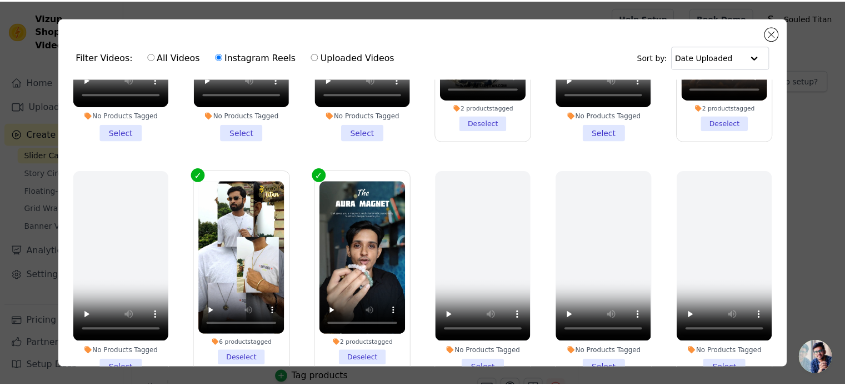
scroll to position [0, 0]
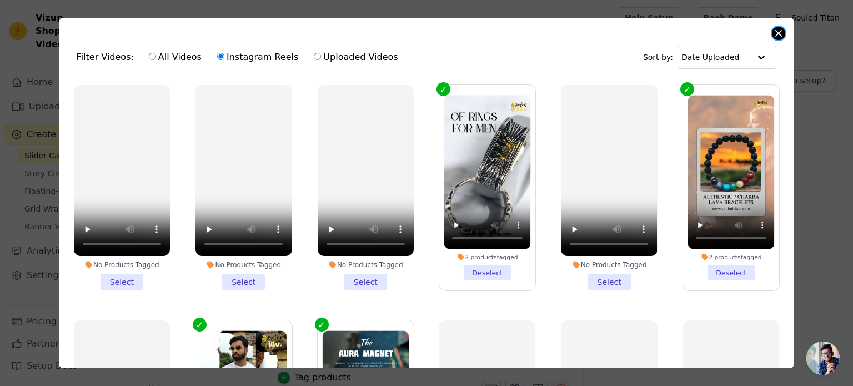
click at [775, 37] on button "Close modal" at bounding box center [778, 33] width 13 height 13
